Goal: Task Accomplishment & Management: Use online tool/utility

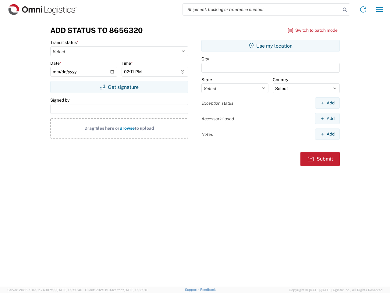
click at [262, 9] on input "search" at bounding box center [262, 10] width 158 height 12
click at [345, 10] on icon at bounding box center [345, 9] width 9 height 9
click at [363, 9] on icon at bounding box center [363, 10] width 10 height 10
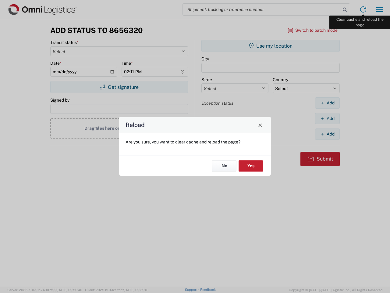
click at [380, 9] on div "Reload Are you sure, you want to clear cache and reload the page? No Yes" at bounding box center [195, 146] width 390 height 293
click at [313, 30] on div "Reload Are you sure, you want to clear cache and reload the page? No Yes" at bounding box center [195, 146] width 390 height 293
click at [119, 87] on div "Reload Are you sure, you want to clear cache and reload the page? No Yes" at bounding box center [195, 146] width 390 height 293
click at [271, 46] on div "Reload Are you sure, you want to clear cache and reload the page? No Yes" at bounding box center [195, 146] width 390 height 293
click at [327, 103] on div "Reload Are you sure, you want to clear cache and reload the page? No Yes" at bounding box center [195, 146] width 390 height 293
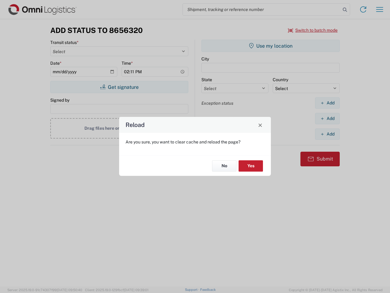
click at [327, 118] on div "Reload Are you sure, you want to clear cache and reload the page? No Yes" at bounding box center [195, 146] width 390 height 293
click at [327, 134] on div "Reload Are you sure, you want to clear cache and reload the page? No Yes" at bounding box center [195, 146] width 390 height 293
